Goal: Transaction & Acquisition: Download file/media

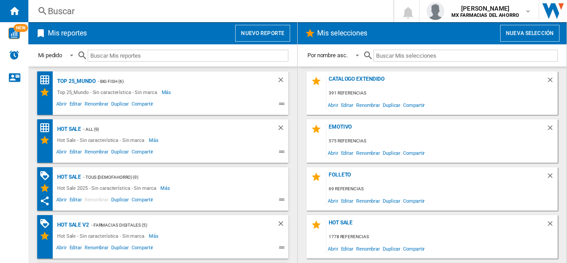
click at [548, 31] on button "Nueva selección" at bounding box center [529, 33] width 59 height 17
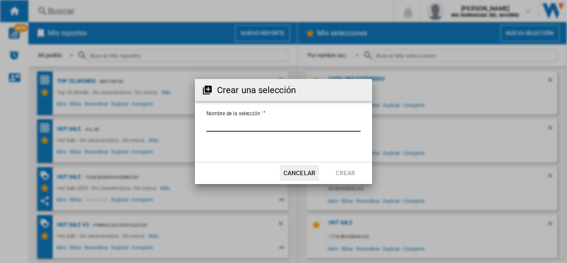
click at [269, 121] on input "Nombre de la selección '" at bounding box center [283, 124] width 154 height 13
type input "**********"
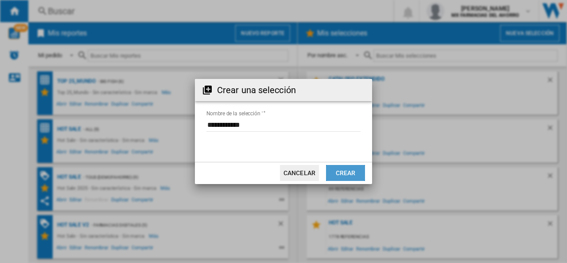
click at [342, 173] on button "Crear" at bounding box center [345, 173] width 39 height 16
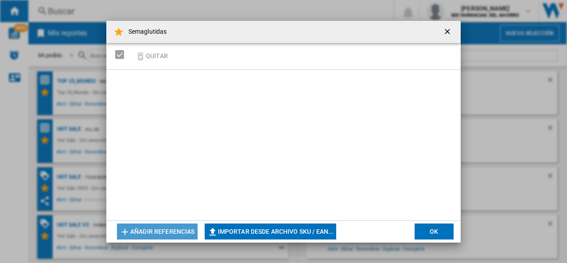
click at [182, 232] on button "Añadir referencias" at bounding box center [157, 231] width 81 height 16
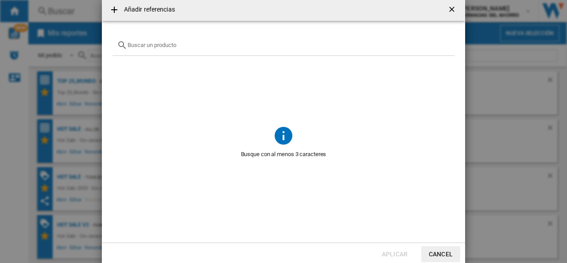
click at [439, 252] on button "Cancel" at bounding box center [440, 254] width 39 height 16
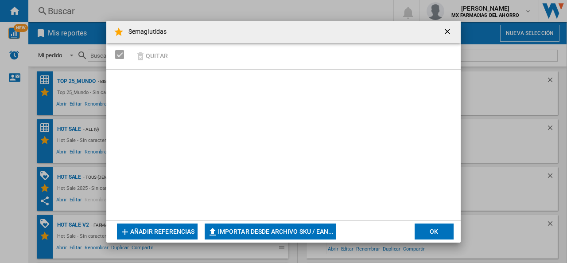
click at [251, 227] on button "Importar desde archivo SKU / EAN..." at bounding box center [271, 231] width 132 height 16
type input "**********"
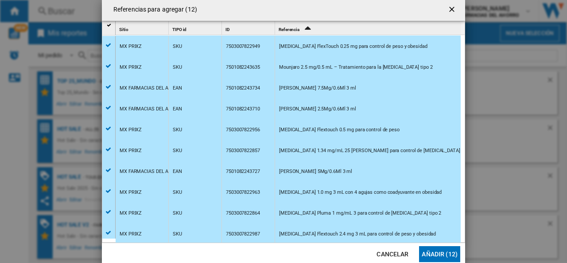
scroll to position [43, 0]
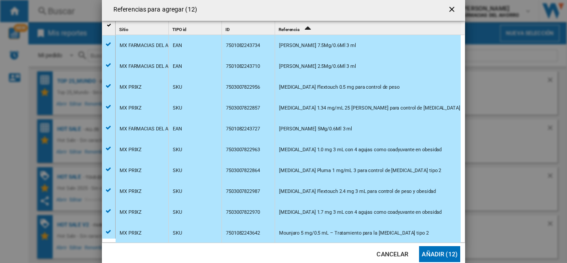
click at [444, 252] on button "Añadir (12)" at bounding box center [439, 254] width 41 height 16
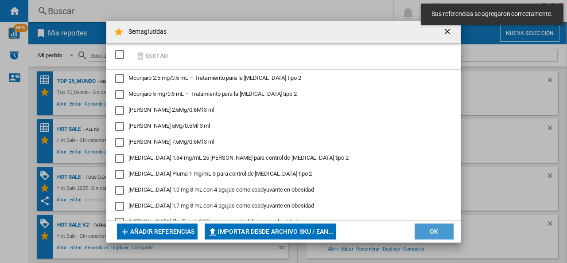
click at [436, 229] on button "OK" at bounding box center [434, 231] width 39 height 16
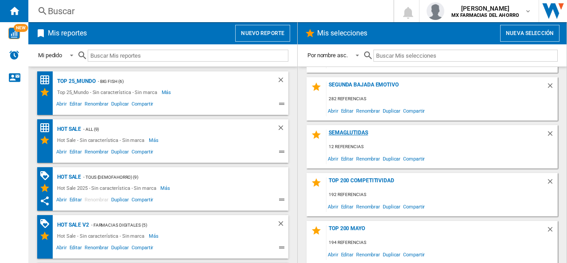
scroll to position [546, 0]
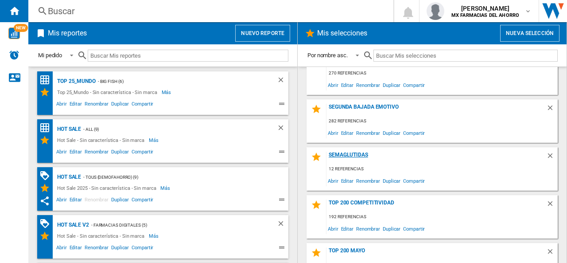
click at [345, 152] on div "Semaglutidas" at bounding box center [436, 157] width 220 height 12
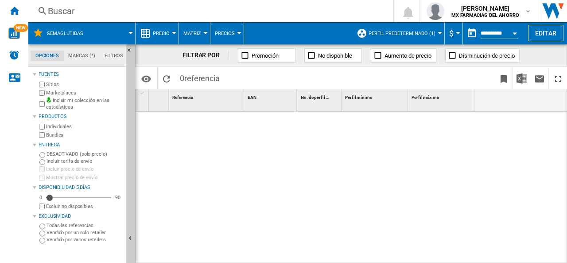
click at [412, 33] on span "Perfil predeterminado (1)" at bounding box center [401, 34] width 67 height 6
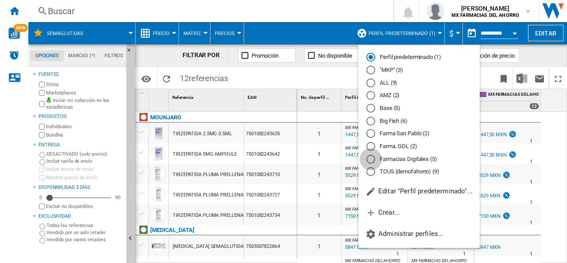
click at [370, 160] on div "Farmacias Digitales (5)" at bounding box center [370, 159] width 9 height 9
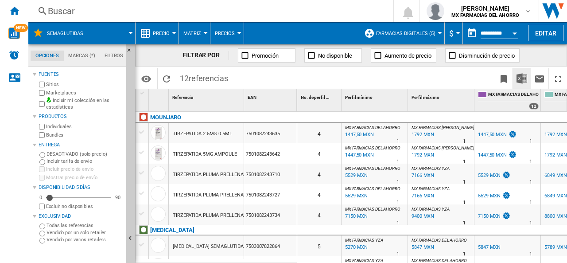
click at [520, 79] on img "Descargar en Excel" at bounding box center [521, 78] width 11 height 11
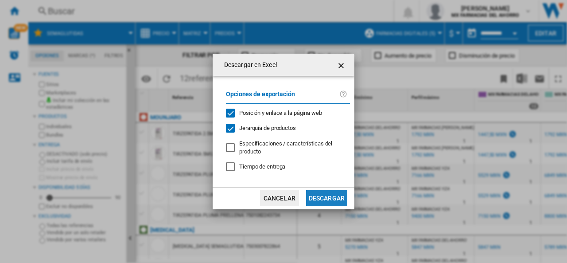
click at [324, 195] on button "Descargar" at bounding box center [326, 198] width 41 height 16
